Goal: Information Seeking & Learning: Learn about a topic

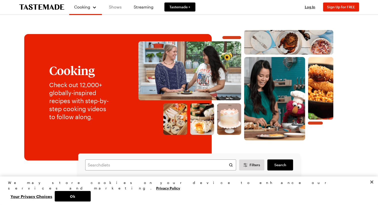
click at [114, 9] on link "Shows" at bounding box center [115, 7] width 23 height 14
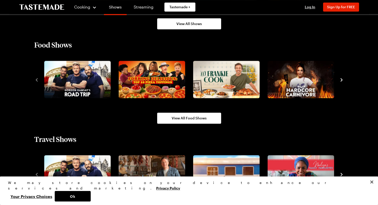
scroll to position [439, 0]
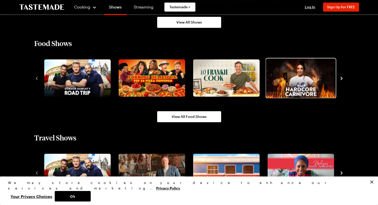
click at [310, 80] on img "4 / 10" at bounding box center [301, 77] width 70 height 39
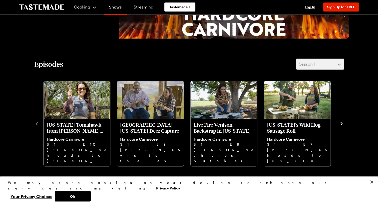
scroll to position [116, 0]
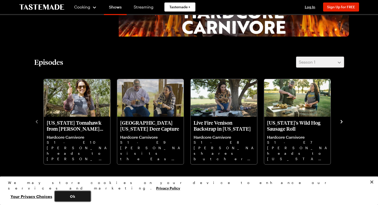
click at [91, 194] on button "Ok" at bounding box center [73, 196] width 36 height 11
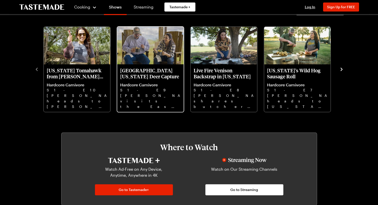
scroll to position [0, 0]
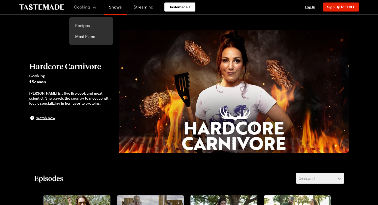
click at [87, 25] on link "Recipes" at bounding box center [91, 25] width 38 height 11
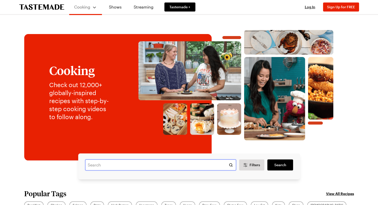
click at [116, 166] on input "text" at bounding box center [160, 164] width 151 height 11
type input "hardcore carnivor"
click at [281, 166] on span "Search" at bounding box center [280, 164] width 12 height 5
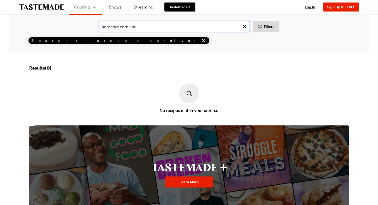
click at [148, 26] on input "hardcore carnivor" at bounding box center [174, 26] width 151 height 11
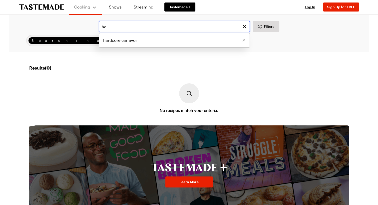
type input "h"
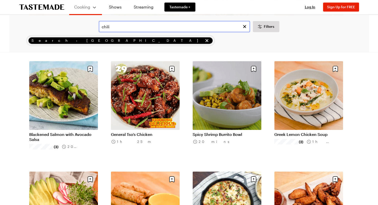
type input "chili"
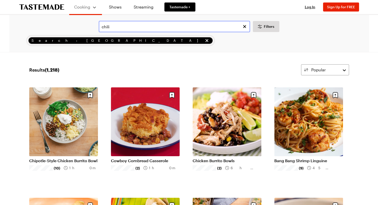
click at [148, 28] on input "chili" at bounding box center [174, 26] width 151 height 11
click at [142, 8] on link "Streaming" at bounding box center [144, 7] width 30 height 14
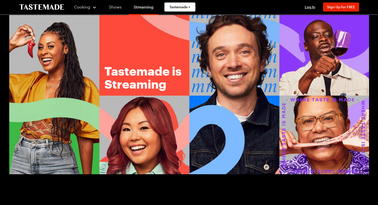
click at [115, 9] on link "Shows" at bounding box center [115, 7] width 23 height 14
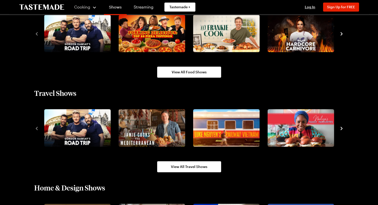
scroll to position [490, 0]
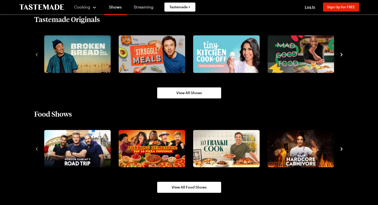
scroll to position [369, 0]
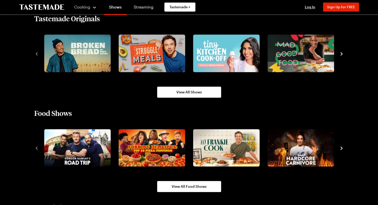
click at [304, 150] on img "4 / 10" at bounding box center [301, 148] width 67 height 38
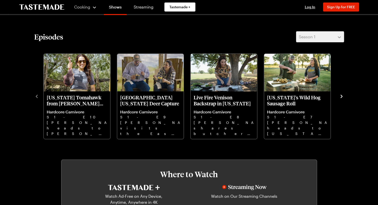
scroll to position [143, 0]
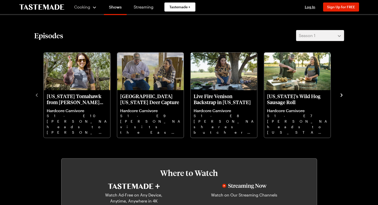
click at [145, 110] on p "Hardcore Carnivore" at bounding box center [150, 110] width 61 height 5
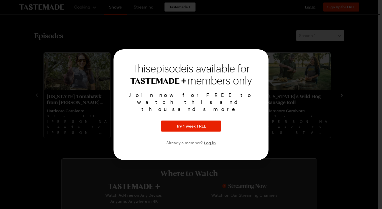
click at [26, 132] on div at bounding box center [191, 104] width 382 height 209
